Goal: Task Accomplishment & Management: Use online tool/utility

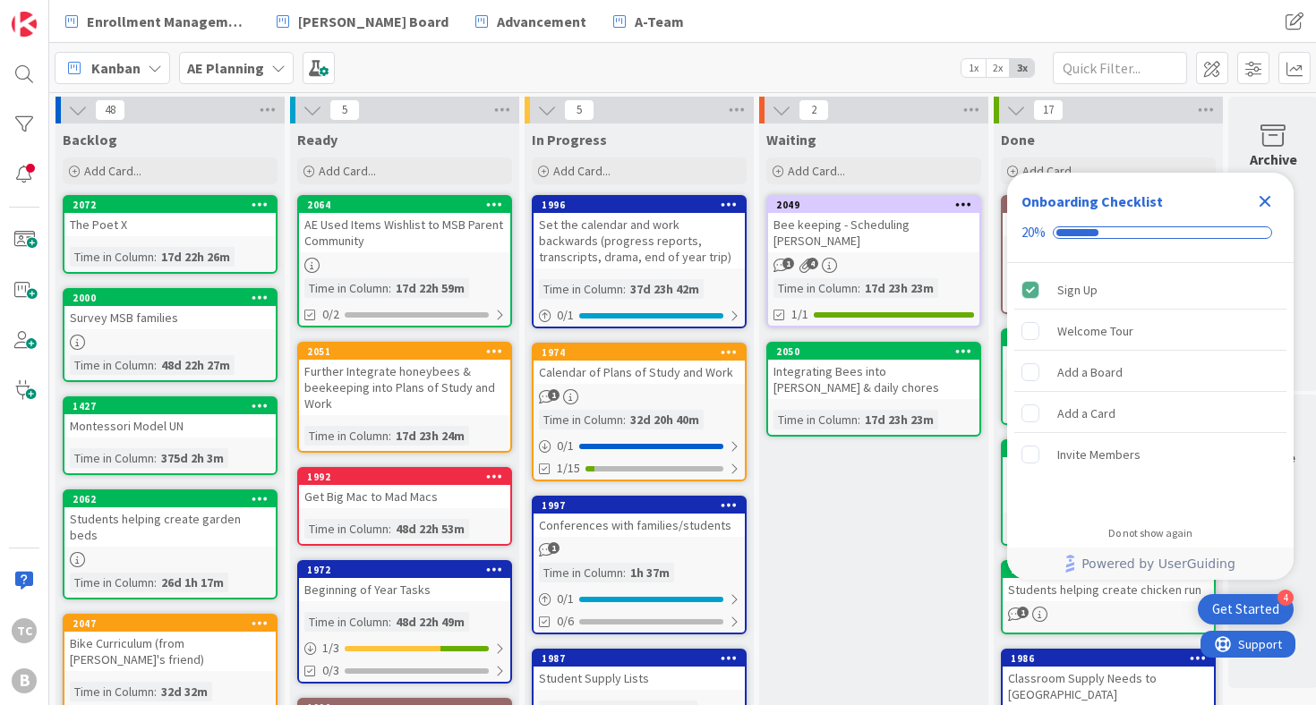
click at [1264, 204] on icon "Close Checklist" at bounding box center [1266, 202] width 12 height 12
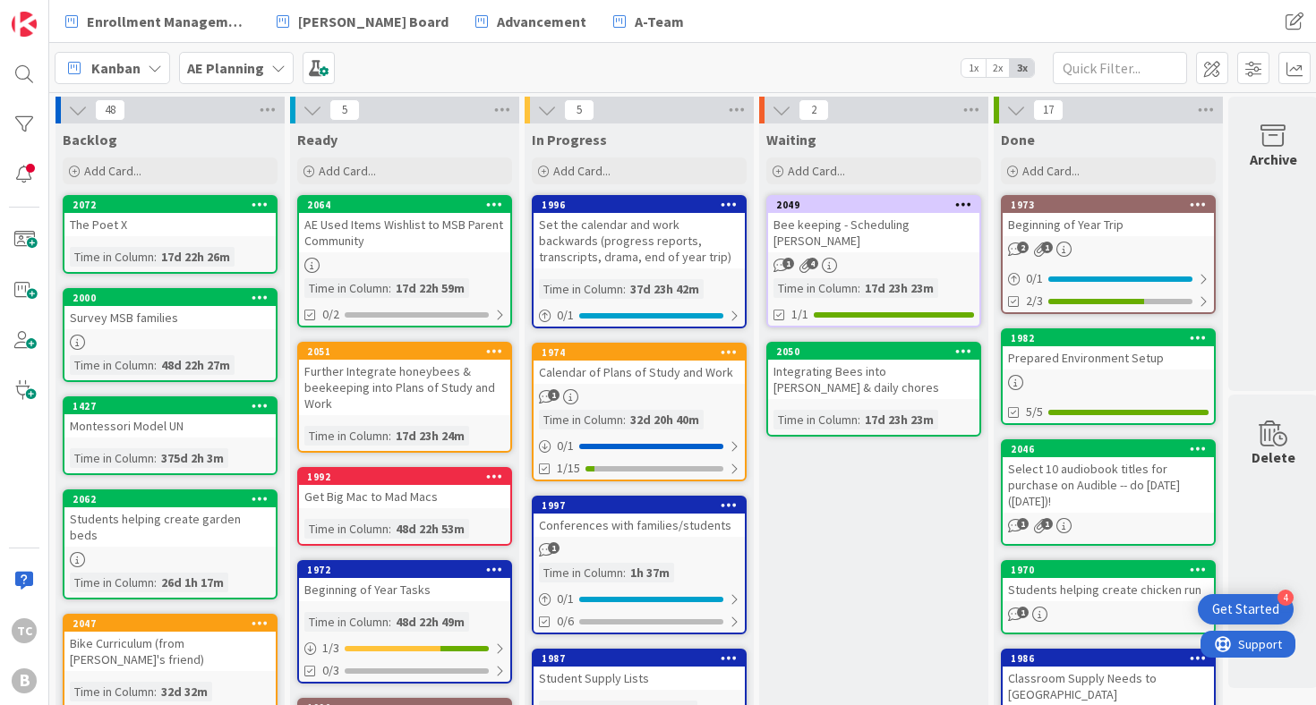
click at [236, 63] on b "AE Planning" at bounding box center [225, 68] width 77 height 18
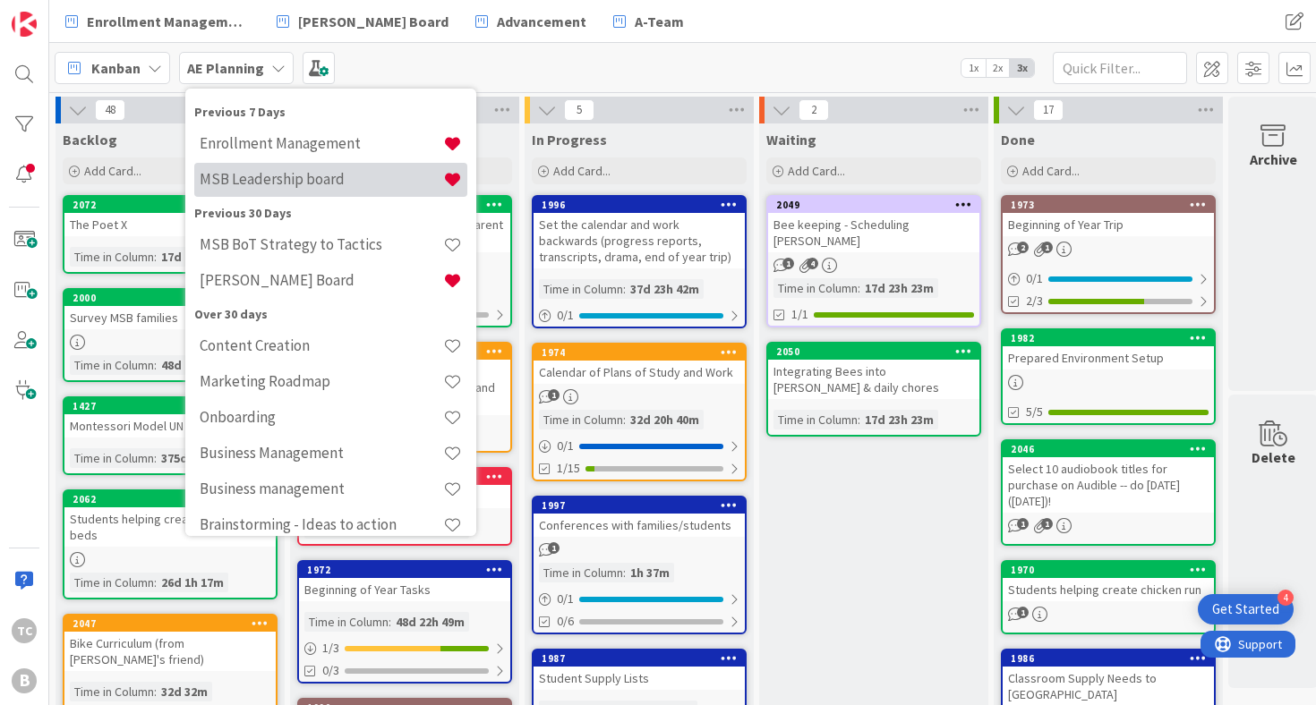
scroll to position [217, 0]
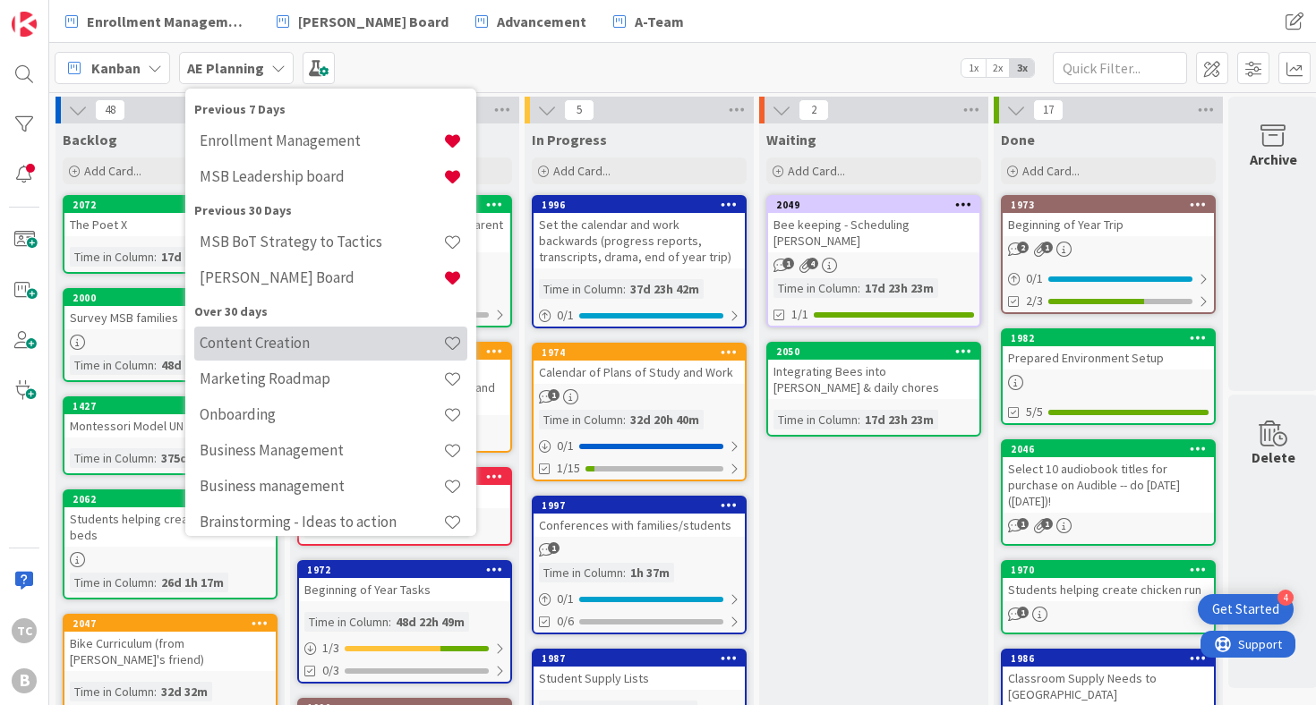
click at [283, 341] on h4 "Content Creation" at bounding box center [322, 343] width 244 height 18
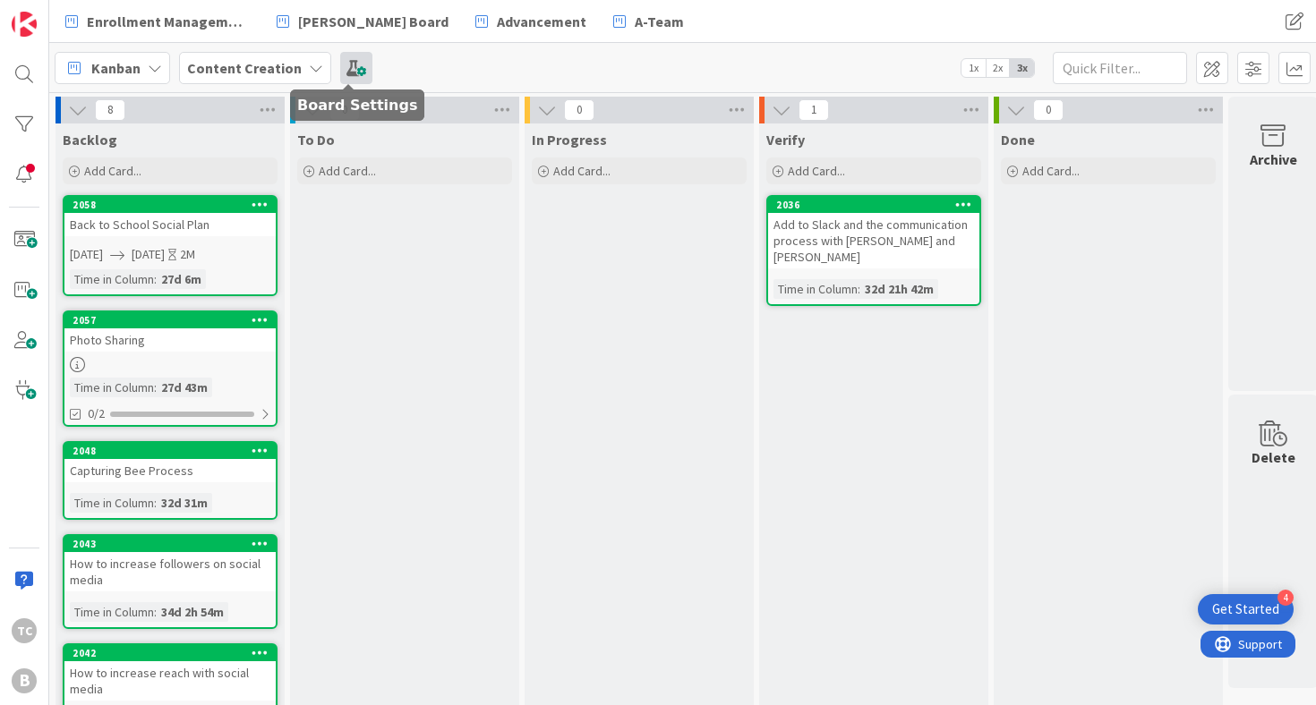
click at [354, 65] on span at bounding box center [356, 68] width 32 height 32
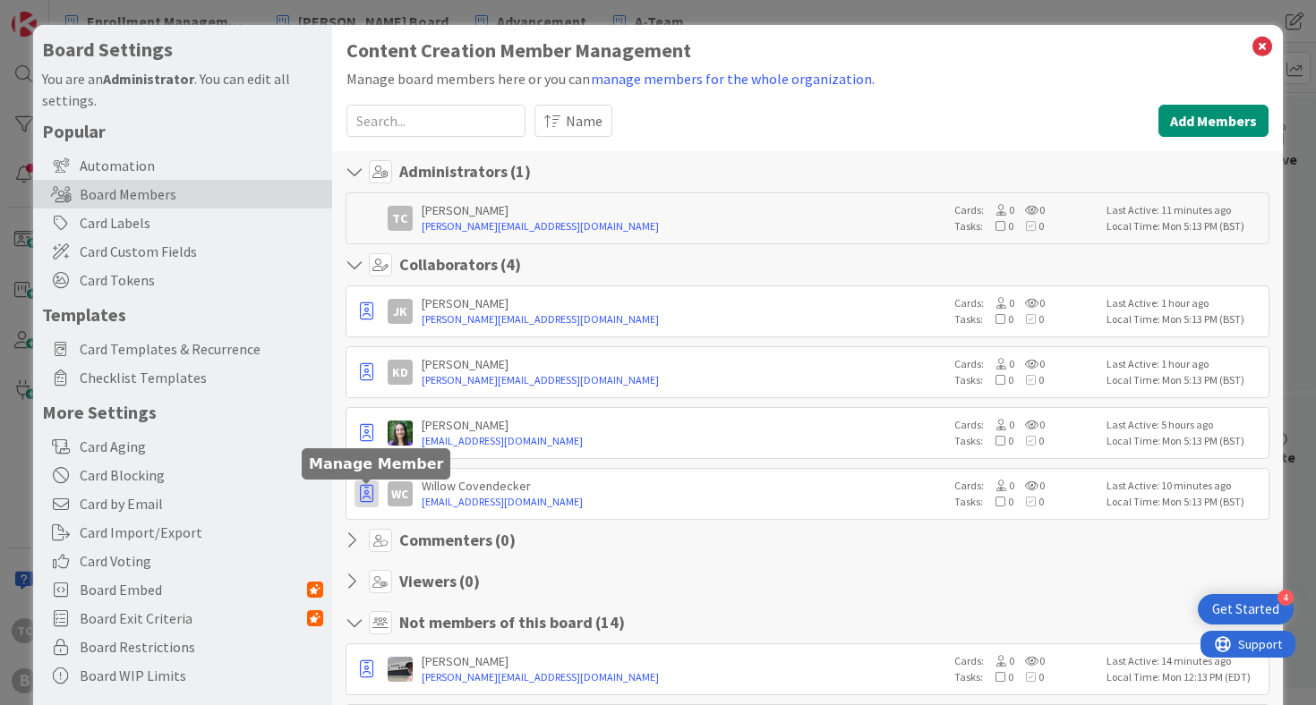
click at [364, 498] on icon "button" at bounding box center [366, 494] width 13 height 18
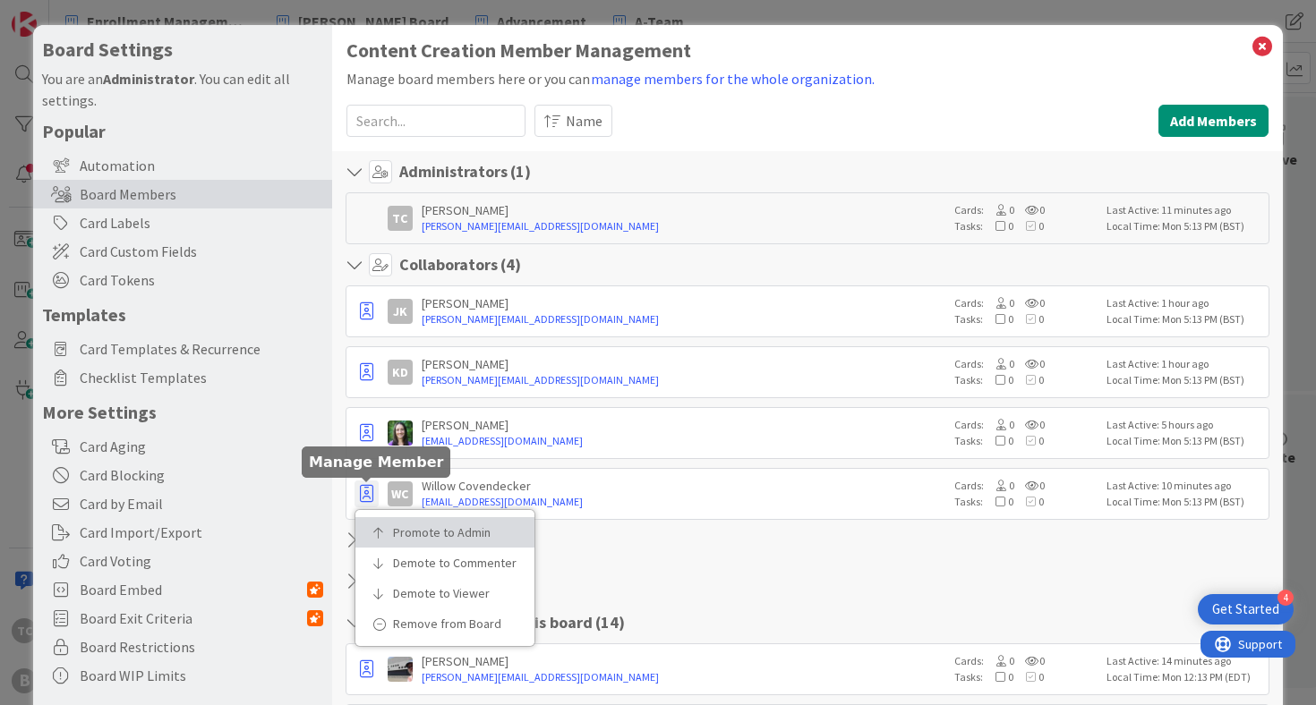
scroll to position [2, 0]
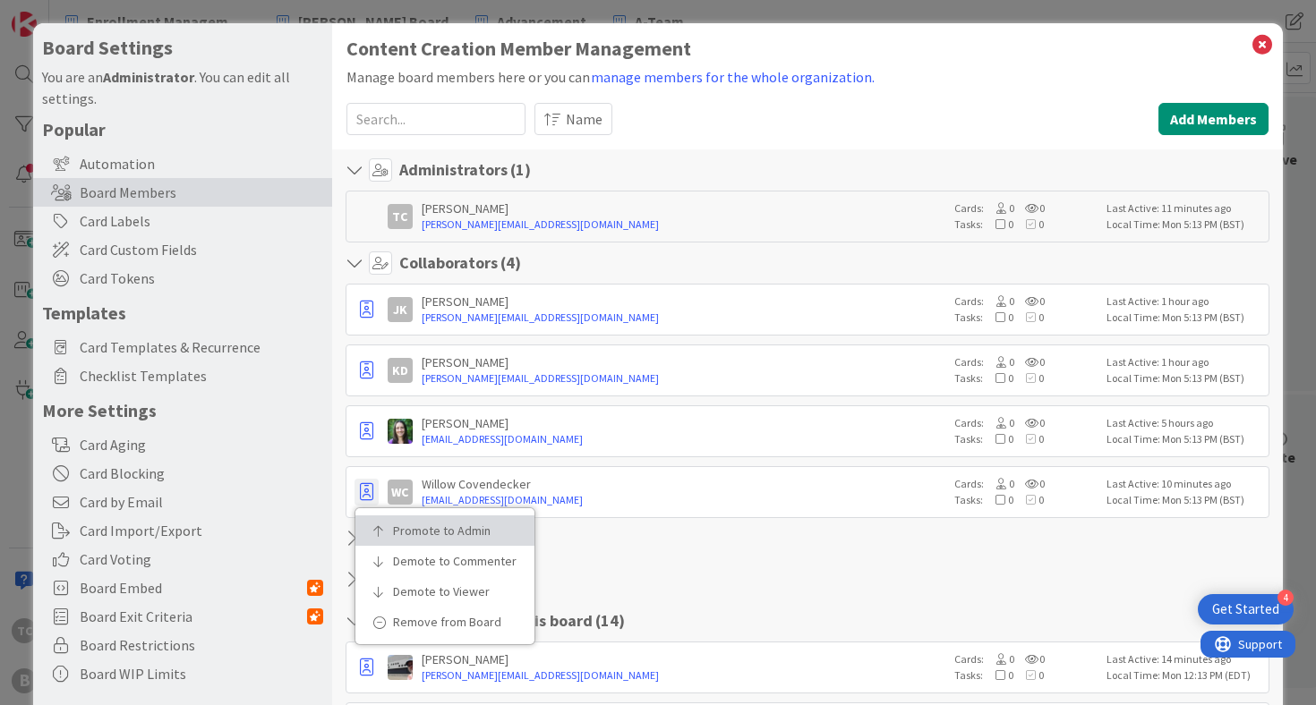
click at [408, 534] on p "Promote to Admin" at bounding box center [451, 531] width 116 height 13
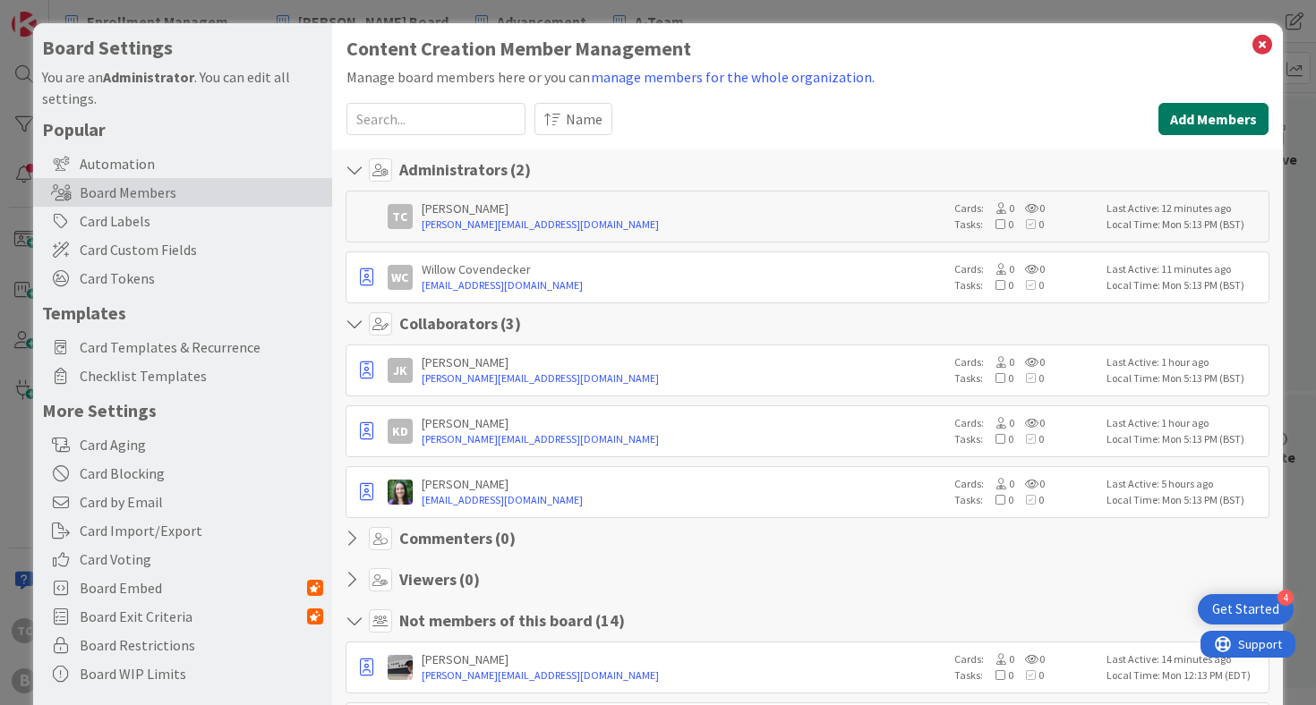
click at [1243, 113] on button "Add Members" at bounding box center [1213, 119] width 110 height 32
